Goal: Task Accomplishment & Management: Use online tool/utility

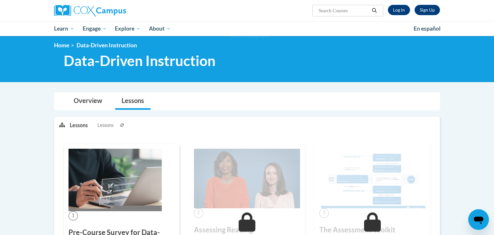
scroll to position [3, 0]
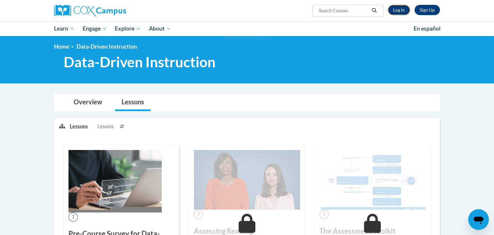
click at [399, 8] on link "Log In" at bounding box center [399, 10] width 22 height 10
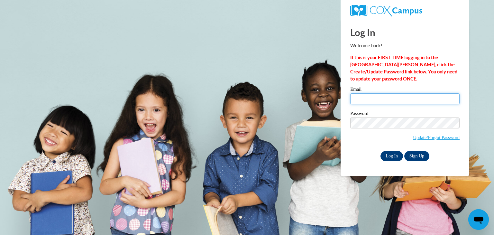
type input "joarod365@gmail.com"
click at [398, 157] on input "Log In" at bounding box center [391, 156] width 23 height 10
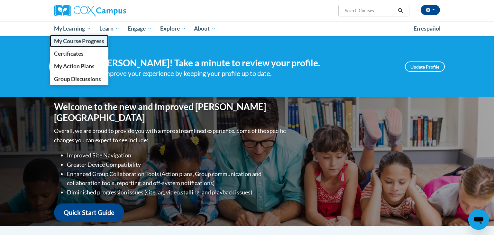
click at [73, 43] on span "My Course Progress" at bounding box center [79, 41] width 50 height 7
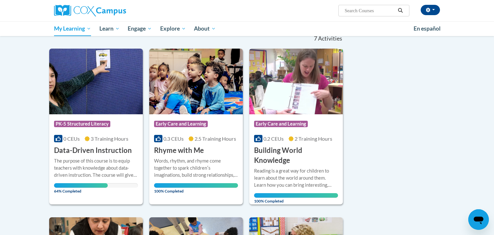
scroll to position [69, 0]
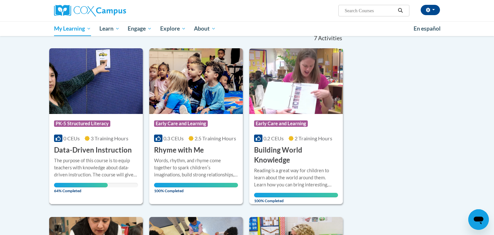
click at [86, 142] on div "Course Category: PK-5 Structured Literacy 0 CEUs 3 Training Hours COURSE Data-D…" at bounding box center [96, 134] width 94 height 41
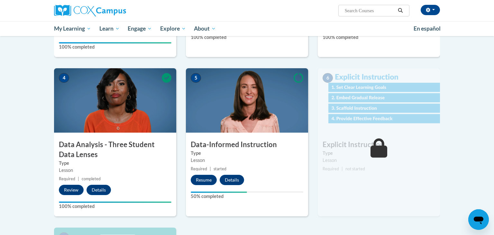
scroll to position [262, 0]
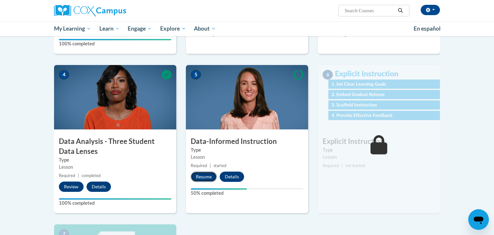
click at [208, 177] on button "Resume" at bounding box center [204, 176] width 26 height 10
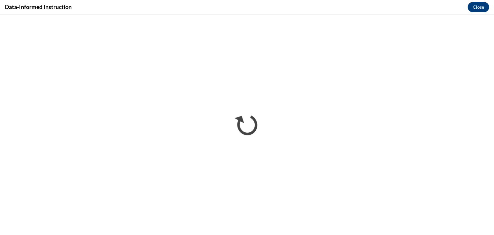
scroll to position [0, 0]
